Goal: Task Accomplishment & Management: Complete application form

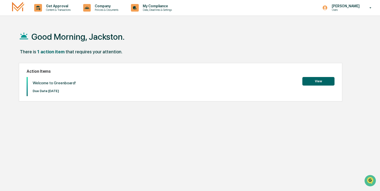
click at [316, 80] on button "View" at bounding box center [319, 81] width 32 height 9
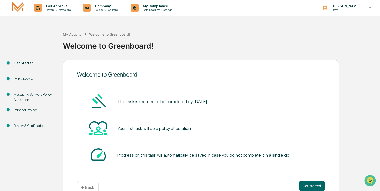
scroll to position [12, 0]
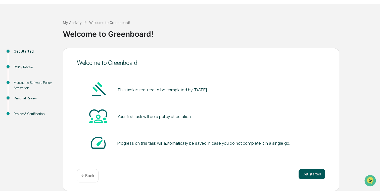
click at [312, 174] on button "Get started" at bounding box center [312, 174] width 27 height 10
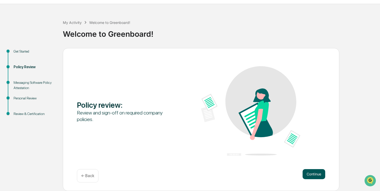
click at [318, 175] on button "Continue" at bounding box center [314, 174] width 23 height 10
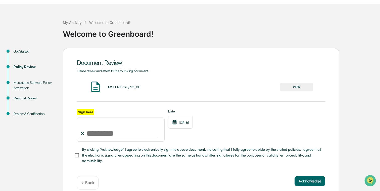
click at [290, 85] on button "VIEW" at bounding box center [296, 87] width 33 height 9
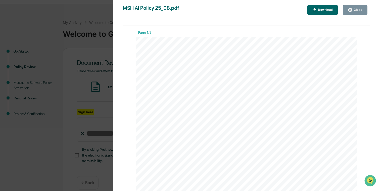
click at [359, 10] on div "Close" at bounding box center [358, 10] width 10 height 4
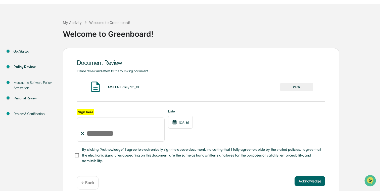
click at [93, 130] on input "Sign here" at bounding box center [121, 129] width 88 height 24
type input "**********"
click at [222, 121] on div "**********" at bounding box center [201, 125] width 248 height 33
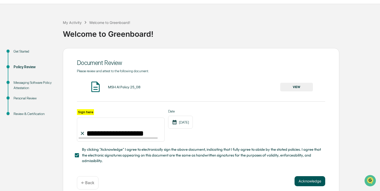
click at [303, 179] on button "Acknowledge" at bounding box center [310, 181] width 31 height 10
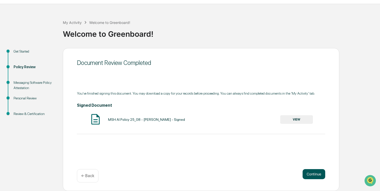
click at [316, 175] on button "Continue" at bounding box center [314, 174] width 23 height 10
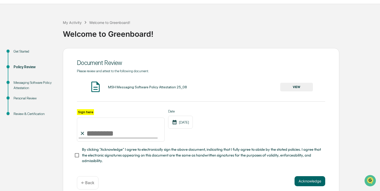
click at [108, 133] on input "Sign here" at bounding box center [121, 129] width 88 height 24
type input "**********"
click at [312, 181] on button "Acknowledge" at bounding box center [310, 181] width 31 height 10
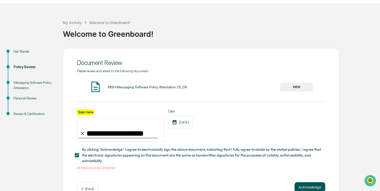
click at [306, 187] on button "Acknowledge" at bounding box center [310, 187] width 31 height 10
click at [292, 86] on button "VIEW" at bounding box center [296, 87] width 33 height 9
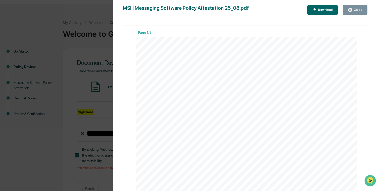
click at [357, 8] on div "Close" at bounding box center [358, 10] width 10 height 4
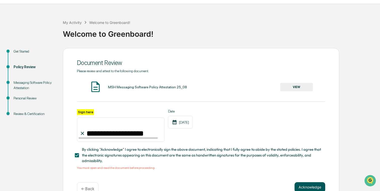
click at [310, 187] on button "Acknowledge" at bounding box center [310, 187] width 31 height 10
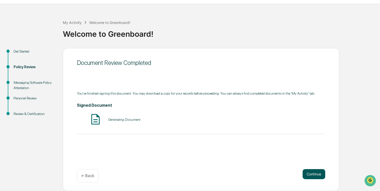
click at [311, 175] on button "Continue" at bounding box center [314, 174] width 23 height 10
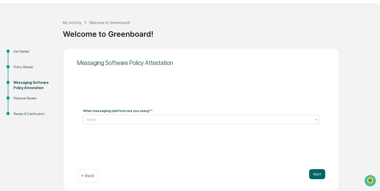
click at [101, 118] on div at bounding box center [199, 119] width 225 height 5
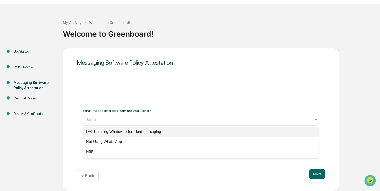
click at [104, 129] on div "I will be using WhatsApp for client messaging" at bounding box center [201, 132] width 236 height 10
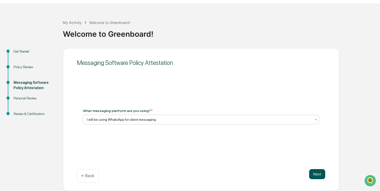
click at [318, 174] on button "Next" at bounding box center [317, 174] width 16 height 10
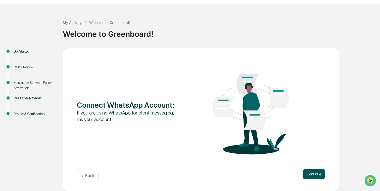
click at [312, 175] on button "Continue" at bounding box center [314, 174] width 23 height 10
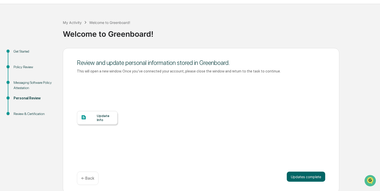
click at [95, 113] on div "Update Info" at bounding box center [97, 118] width 41 height 14
click at [293, 176] on button "Updates complete" at bounding box center [306, 177] width 38 height 10
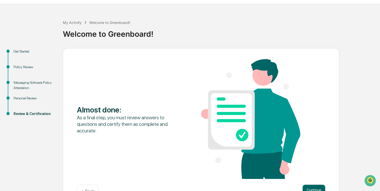
scroll to position [28, 0]
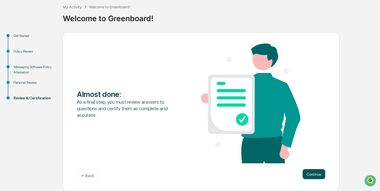
click at [307, 174] on button "Continue" at bounding box center [314, 174] width 23 height 10
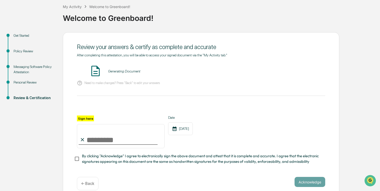
click at [115, 138] on input "Sign here" at bounding box center [121, 136] width 88 height 24
click at [298, 68] on button "VIEW" at bounding box center [296, 71] width 33 height 9
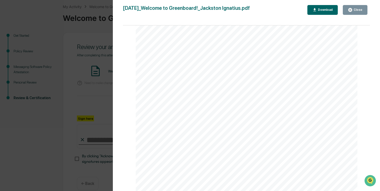
scroll to position [405, 0]
click at [361, 11] on div "Close" at bounding box center [358, 10] width 10 height 4
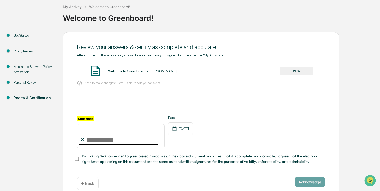
click at [112, 139] on input "Sign here" at bounding box center [121, 136] width 88 height 24
type input "**********"
click at [226, 133] on div "**********" at bounding box center [201, 131] width 248 height 33
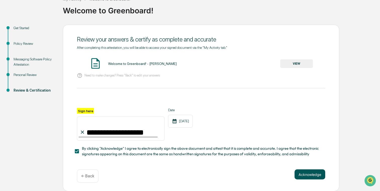
click at [313, 172] on button "Acknowledge" at bounding box center [310, 174] width 31 height 10
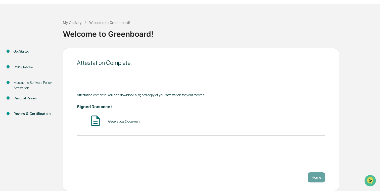
scroll to position [12, 0]
click at [323, 176] on button "Home" at bounding box center [317, 177] width 18 height 10
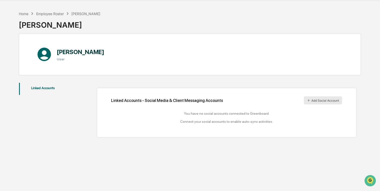
click at [317, 100] on button "Add Social Account" at bounding box center [323, 100] width 38 height 8
